Goal: Complete application form

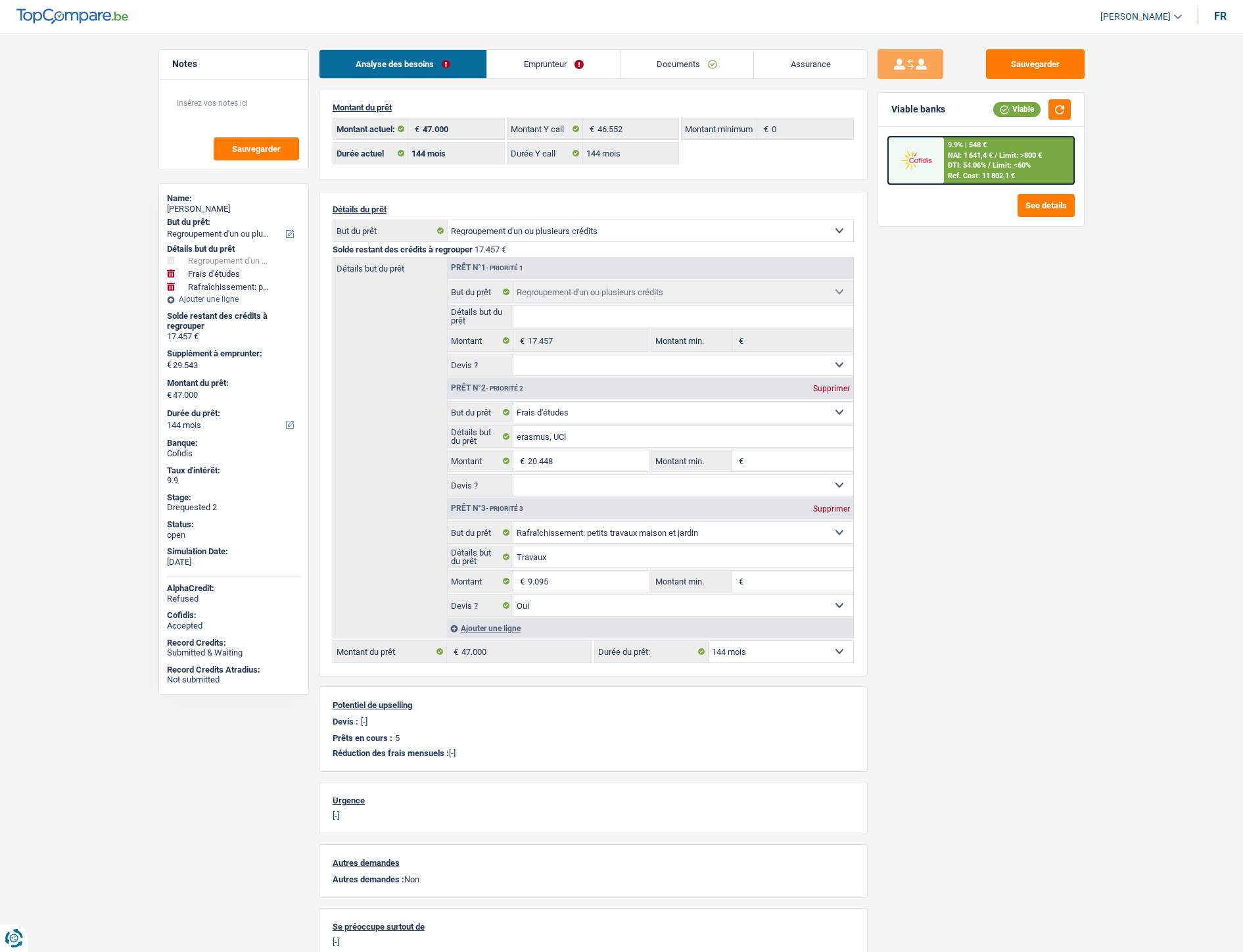
select select "refinancing"
select select "study"
select select "houseOrGarden"
select select "144"
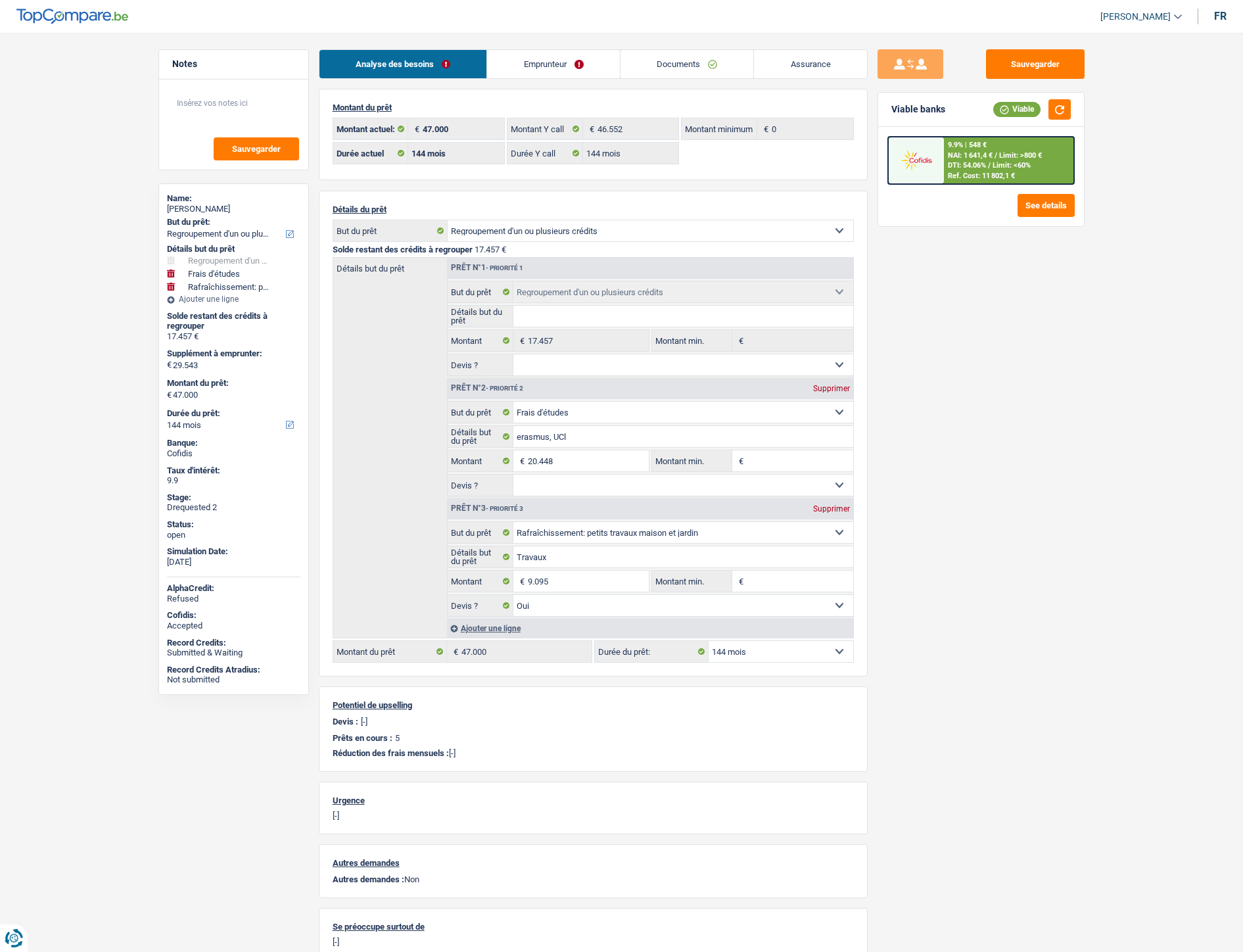
select select "144"
select select "refinancing"
select select "study"
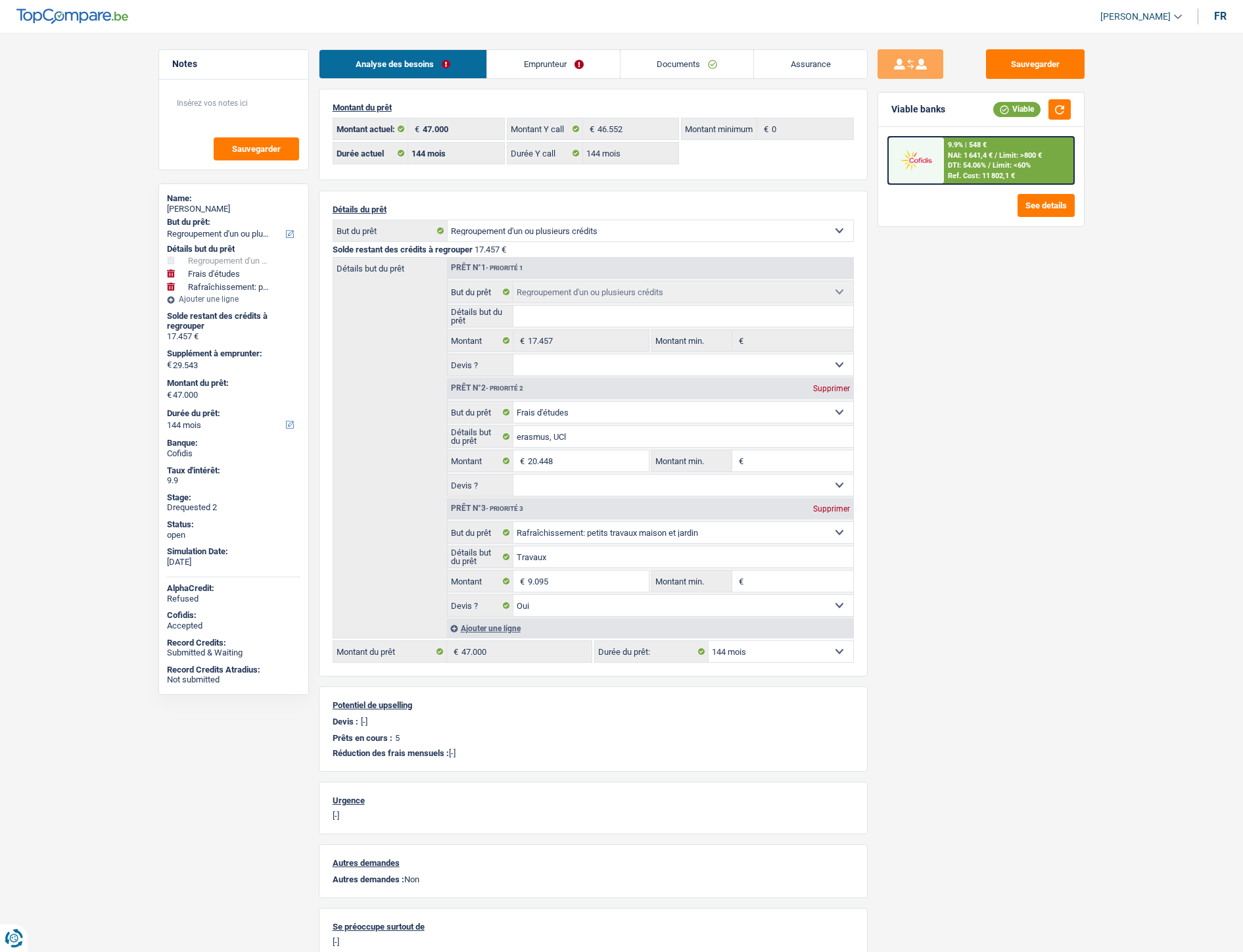
select select "houseOrGarden"
select select "yes"
select select "144"
click at [669, 61] on link "Documents" at bounding box center [687, 64] width 134 height 29
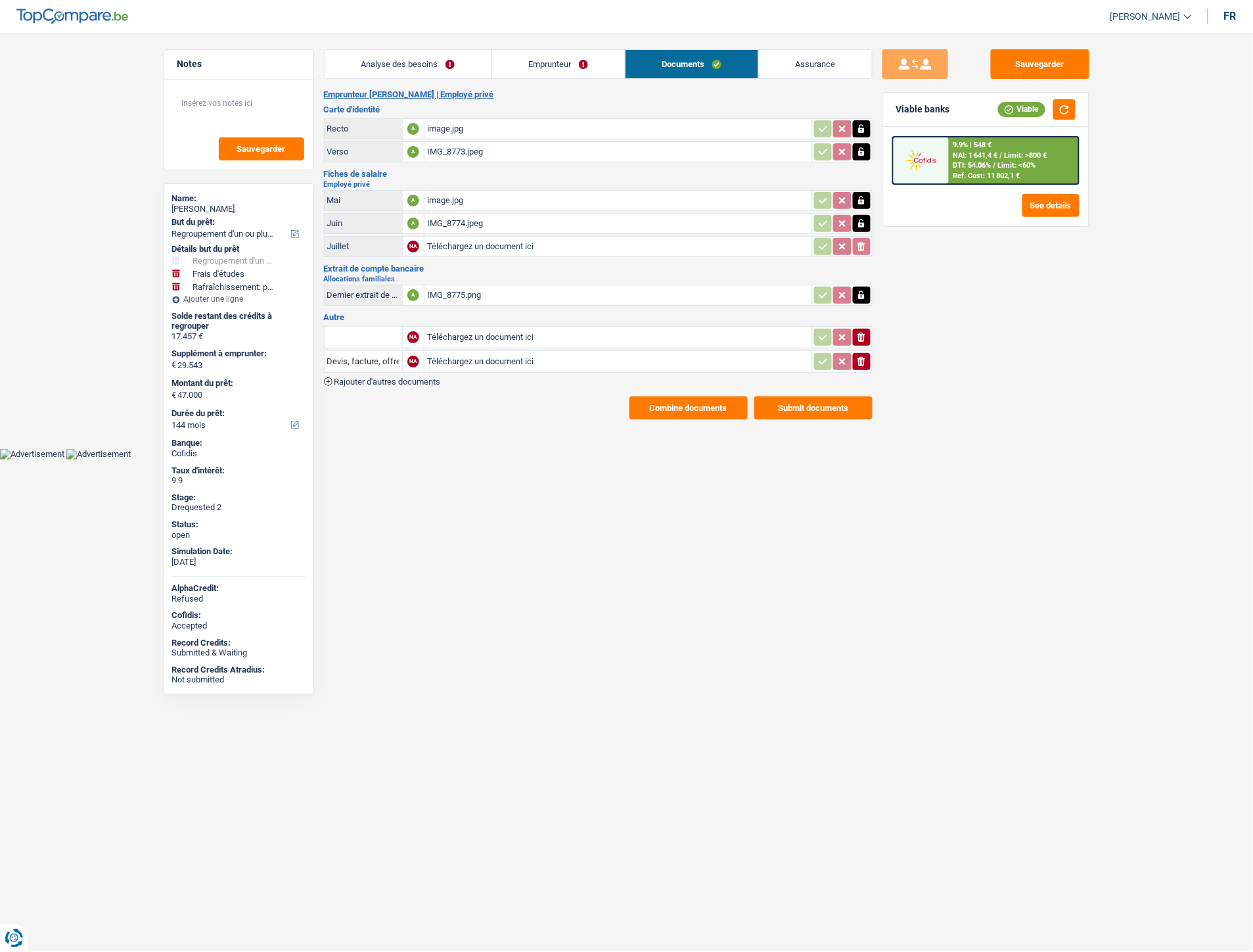
click at [454, 294] on div "IMG_8775.png" at bounding box center [619, 295] width 383 height 19
click at [465, 218] on div "IMG_8774.jpeg" at bounding box center [619, 223] width 383 height 19
click at [440, 198] on div "image.jpg" at bounding box center [619, 199] width 383 height 19
click at [461, 224] on div "IMG_8774.jpeg" at bounding box center [619, 223] width 383 height 19
click at [473, 293] on div "IMG_8775.png" at bounding box center [619, 295] width 383 height 19
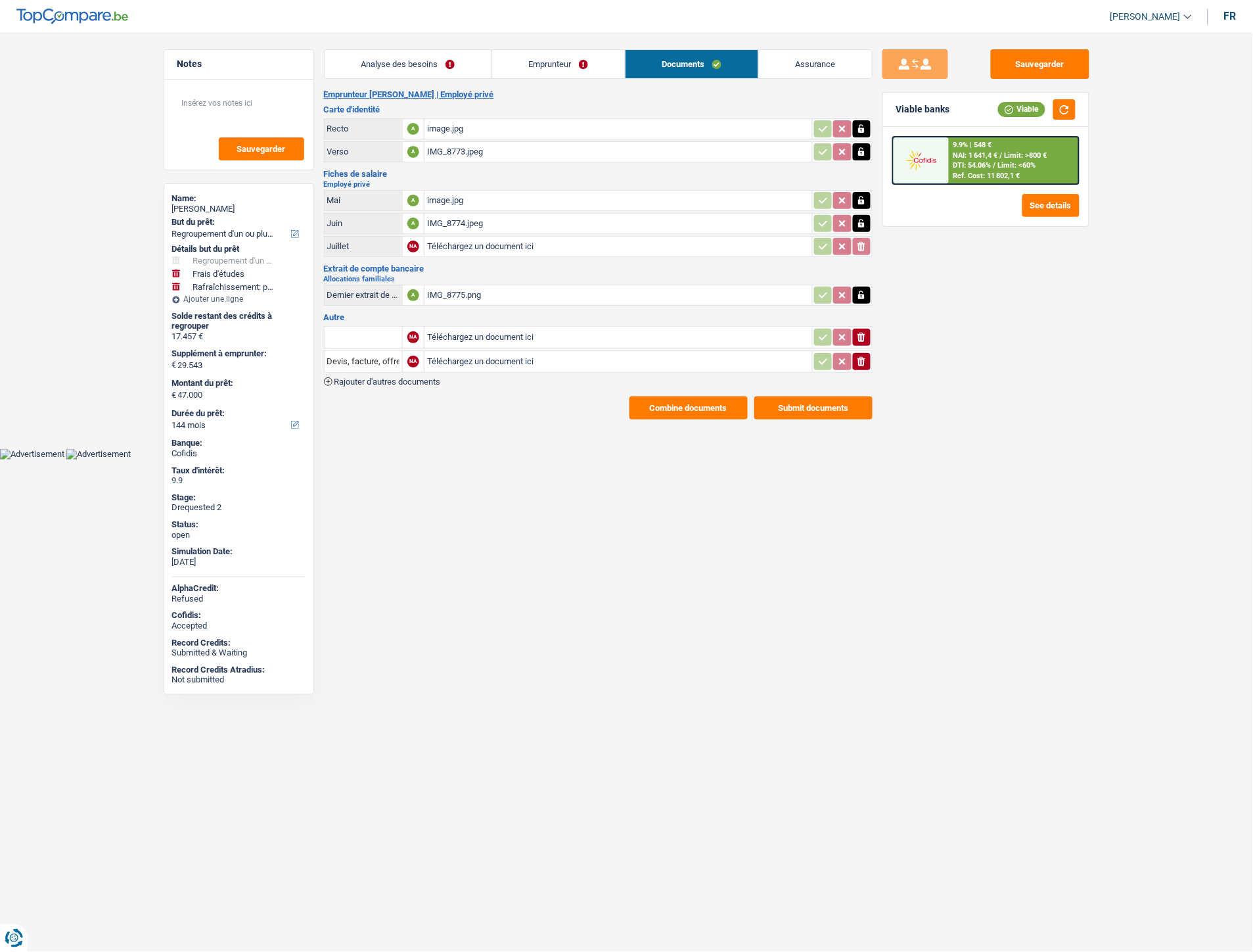
click at [437, 196] on div "image.jpg" at bounding box center [619, 199] width 383 height 19
click at [447, 224] on div "IMG_8774.jpeg" at bounding box center [619, 223] width 383 height 19
click at [484, 460] on html "Vous avez le contrôle de vos données Nous utilisons des cookies, tout comme nos…" at bounding box center [626, 230] width 1253 height 460
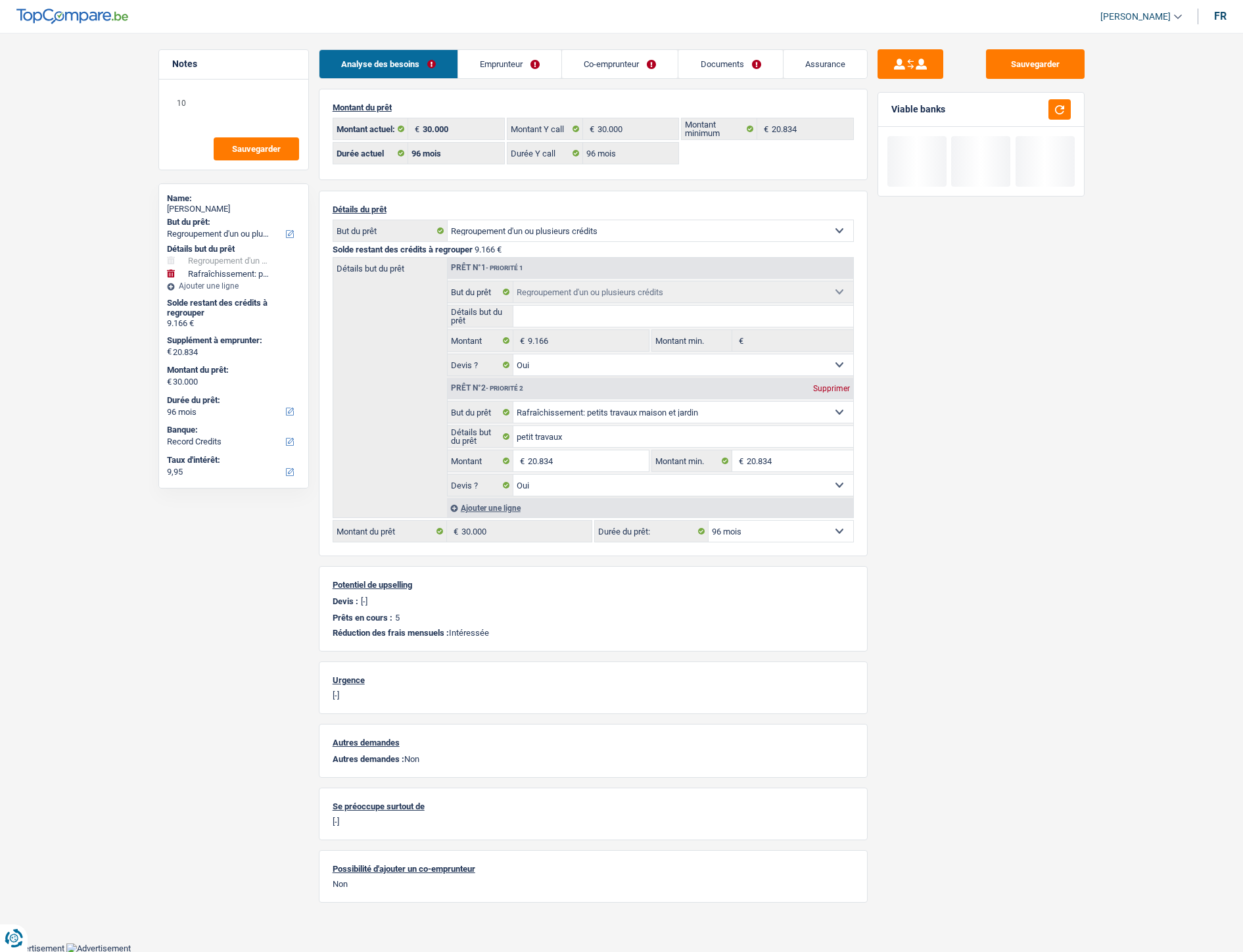
select select "refinancing"
select select "houseOrGarden"
select select "96"
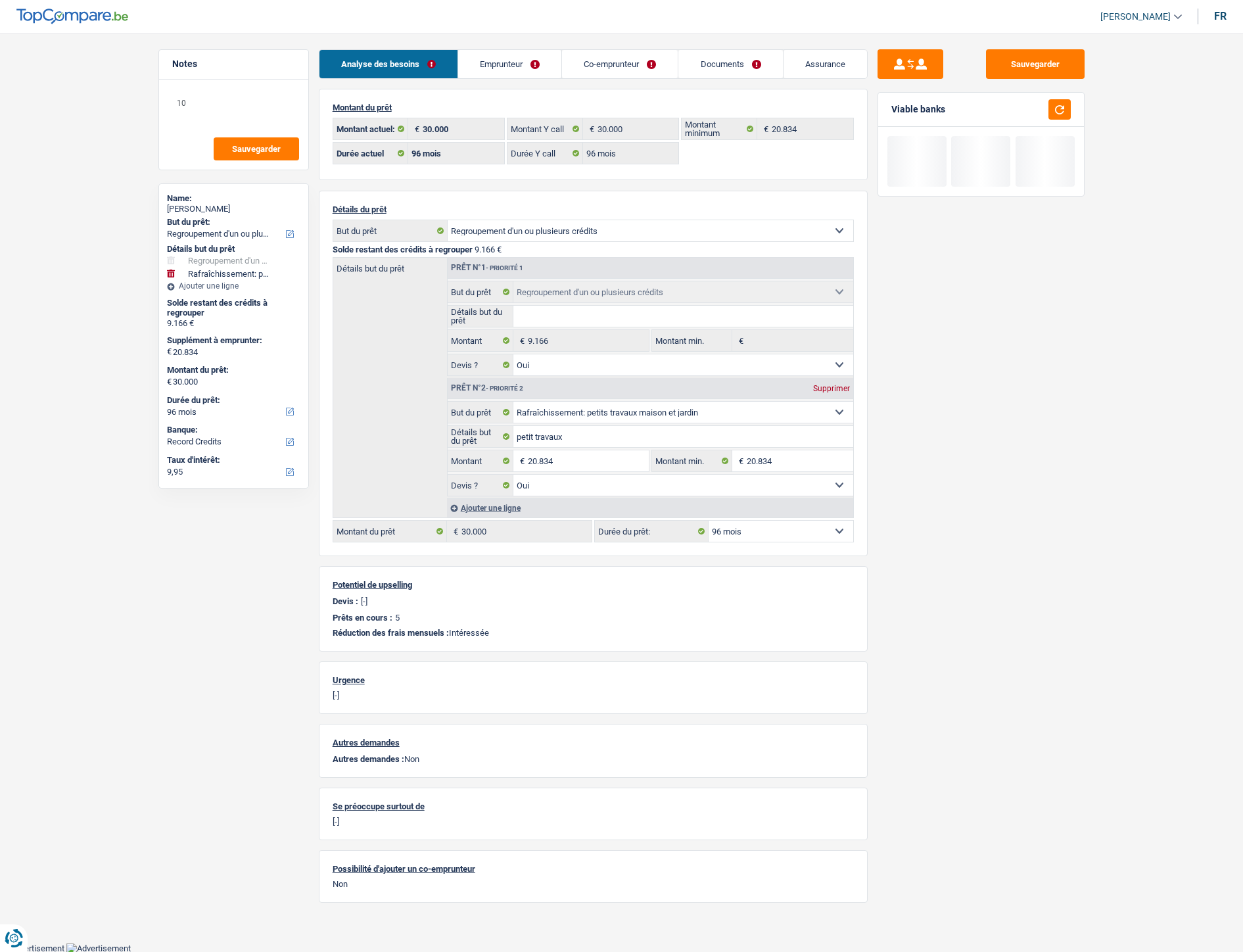
select select "96"
select select "refinancing"
select select "yes"
select select "houseOrGarden"
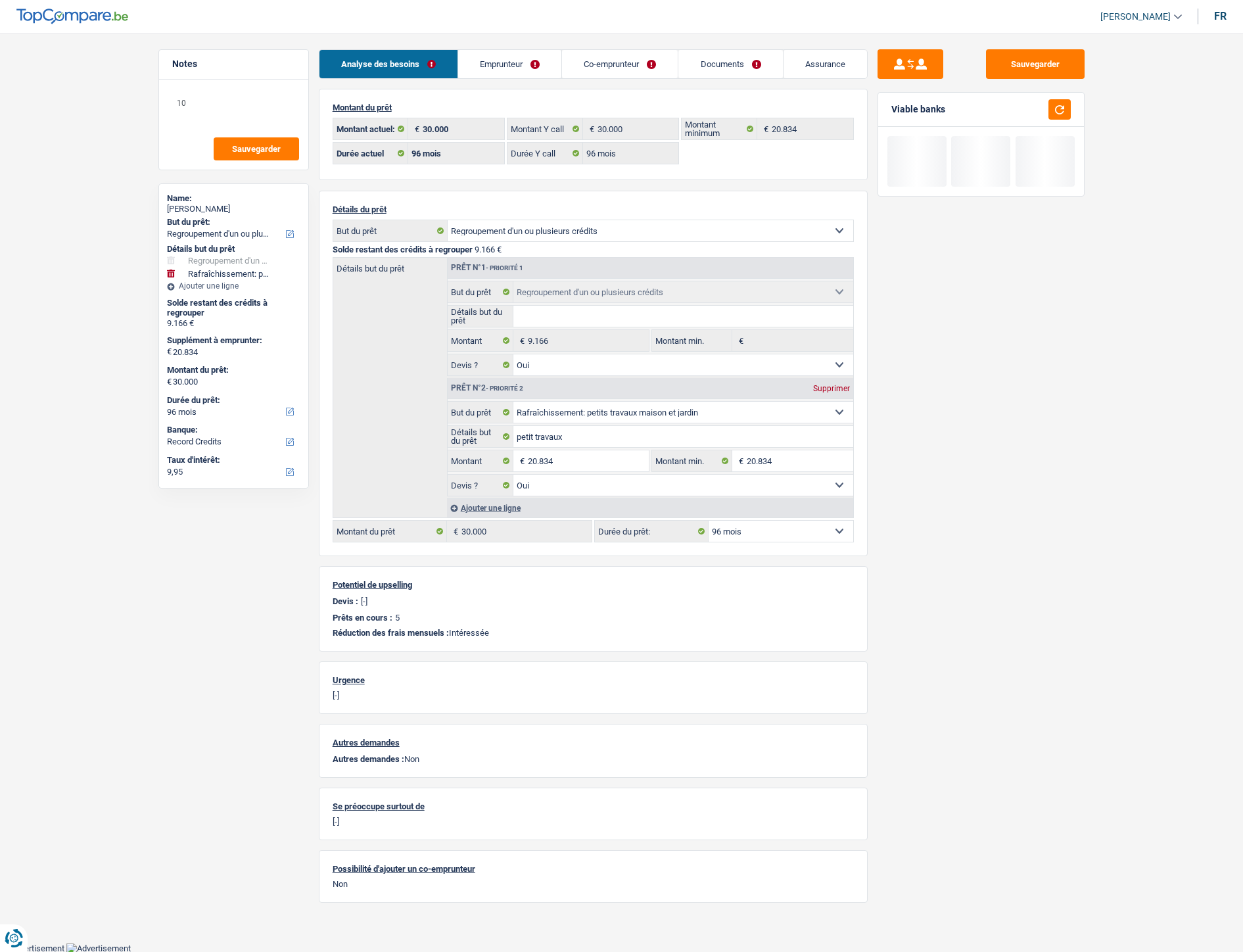
select select "yes"
select select "96"
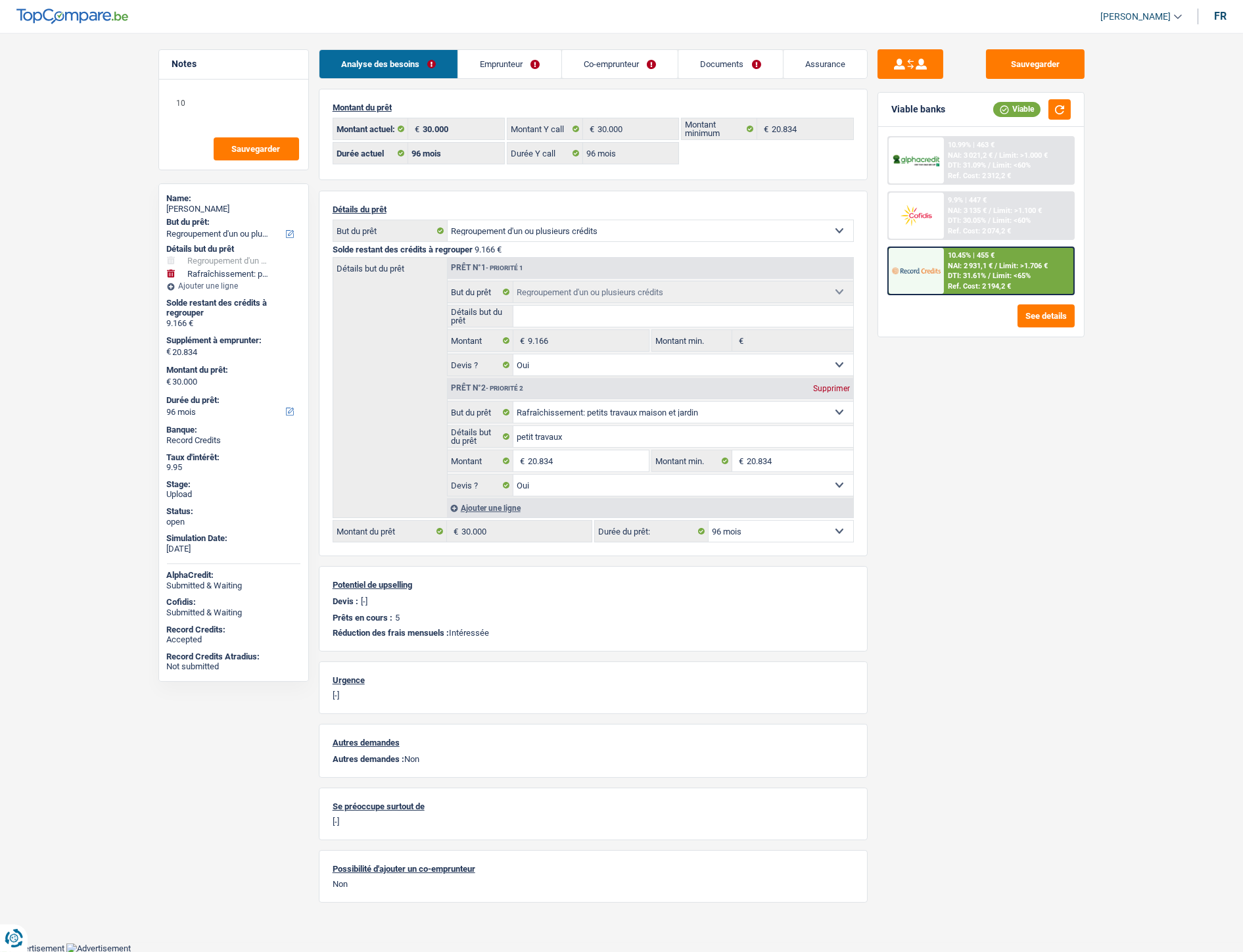
click at [716, 69] on link "Documents" at bounding box center [730, 64] width 104 height 29
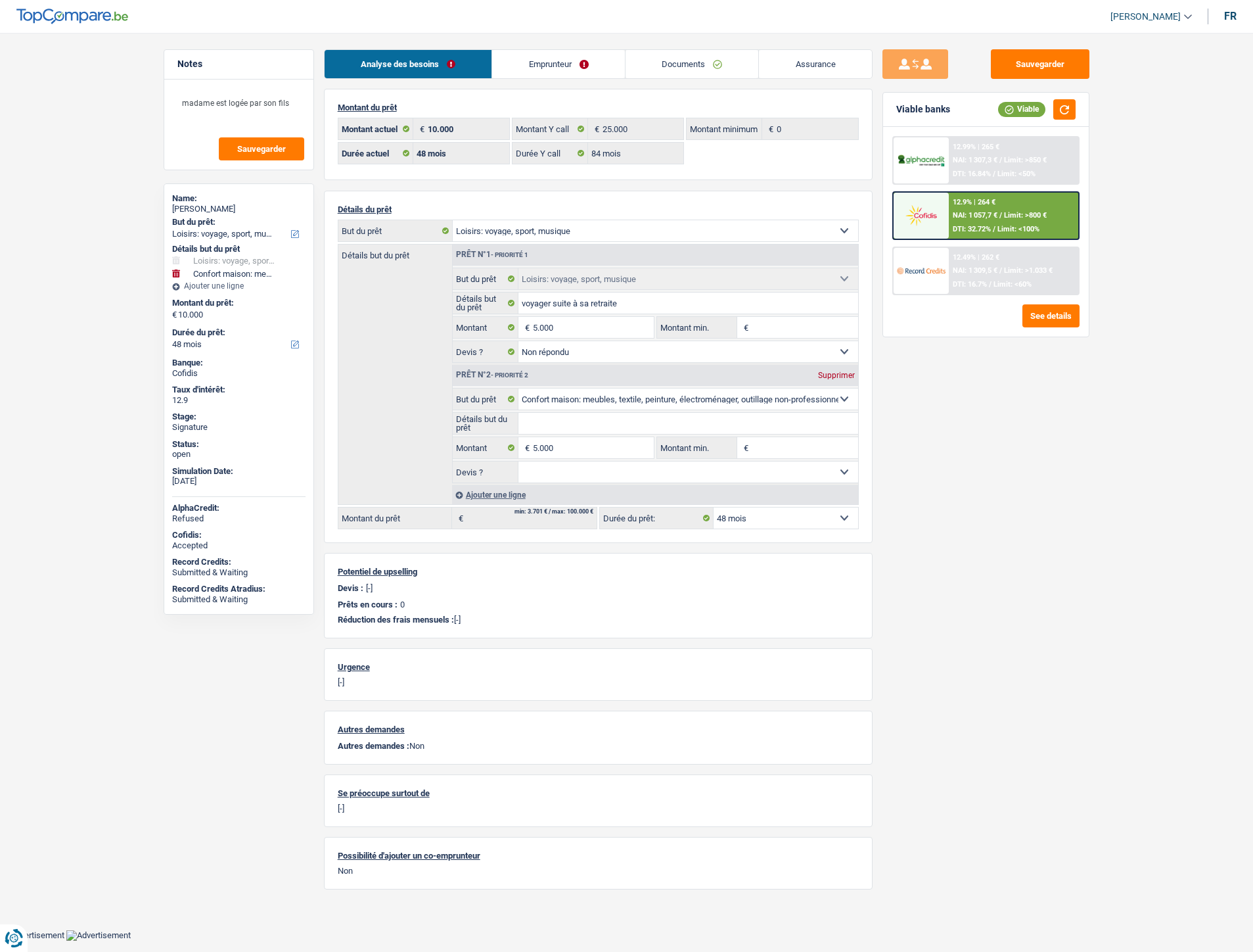
select select "hobbies"
select select "household"
select select "48"
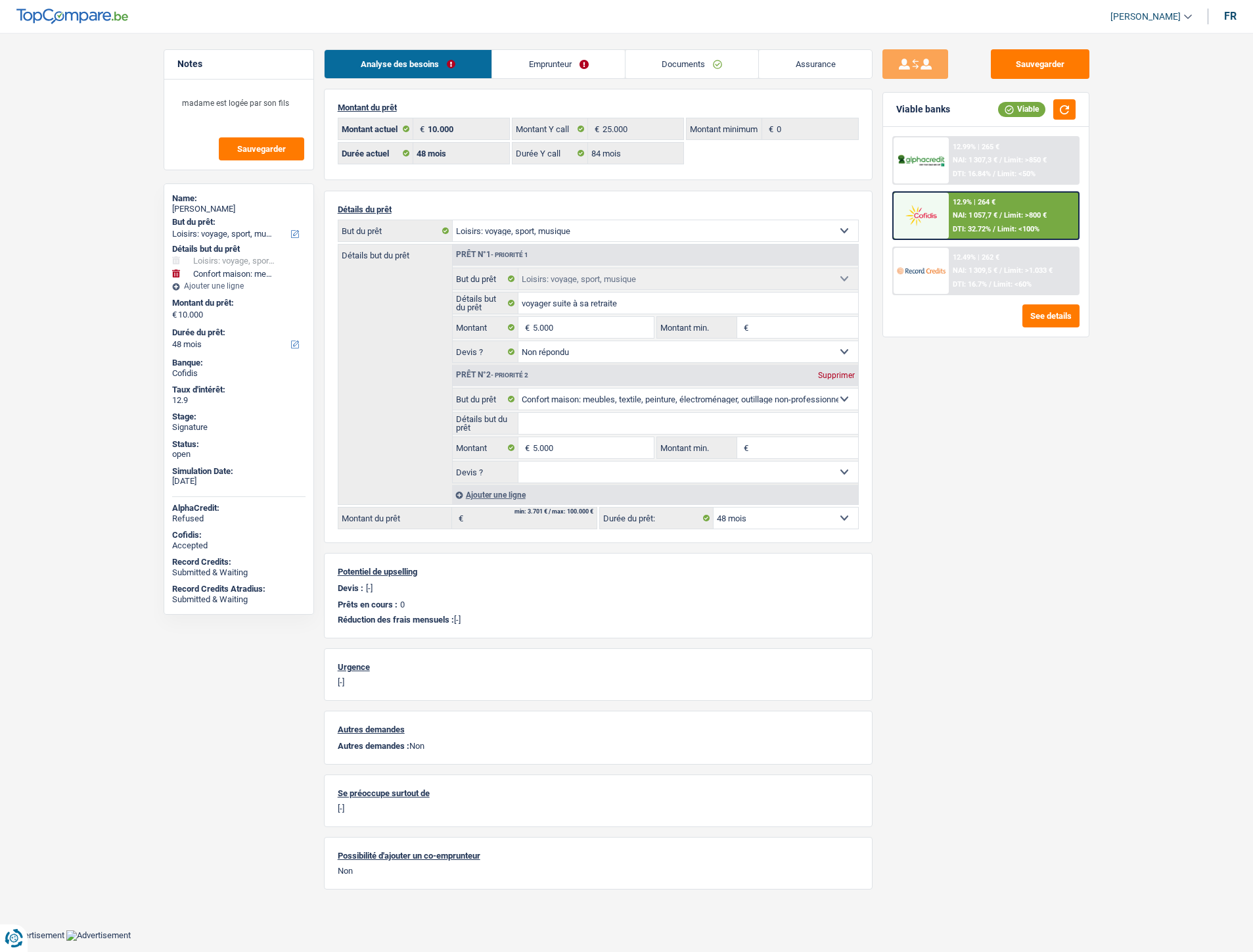
select select "84"
select select "hobbies"
select select "not_answered"
select select "household"
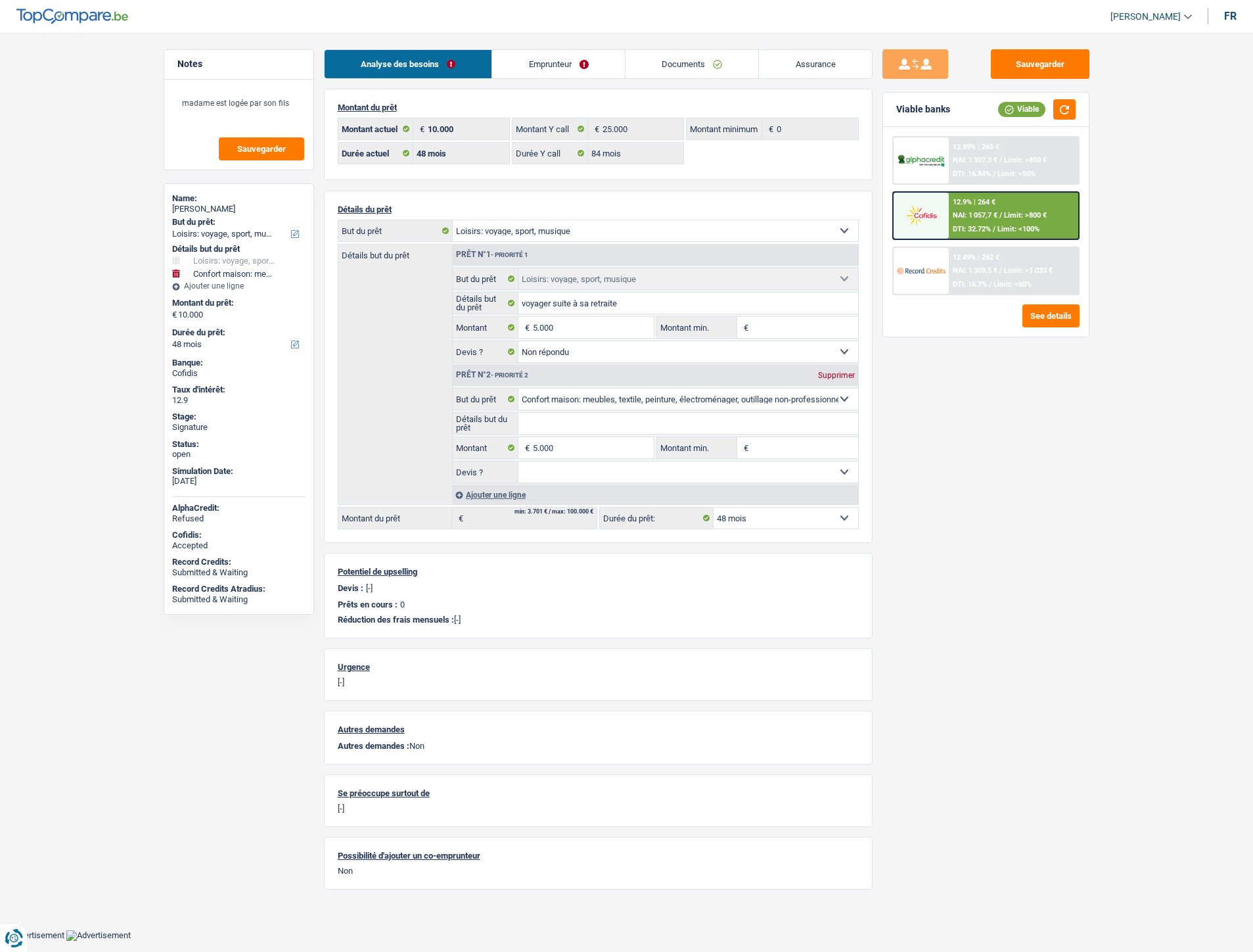
select select "48"
click at [680, 61] on link "Documents" at bounding box center [692, 64] width 134 height 29
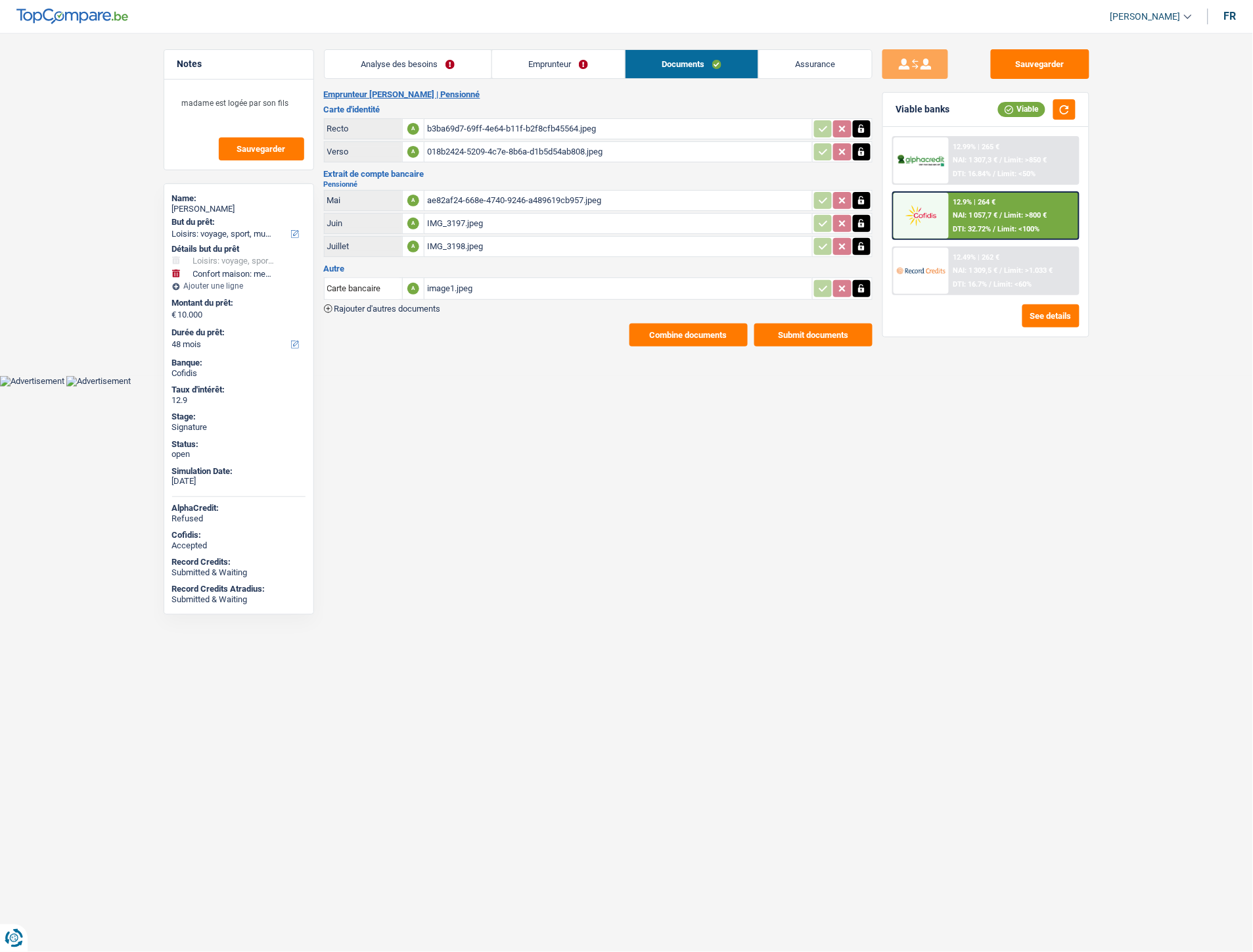
click at [438, 197] on div "ae82af24-668e-4740-9246-a489619cb957.jpeg" at bounding box center [619, 199] width 383 height 19
click at [450, 221] on div "IMG_3197.jpeg" at bounding box center [619, 223] width 383 height 19
click at [454, 240] on div "IMG_3198.jpeg" at bounding box center [619, 246] width 383 height 19
click at [454, 284] on div "image1.jpeg" at bounding box center [619, 288] width 383 height 19
